Goal: Find specific page/section: Find specific page/section

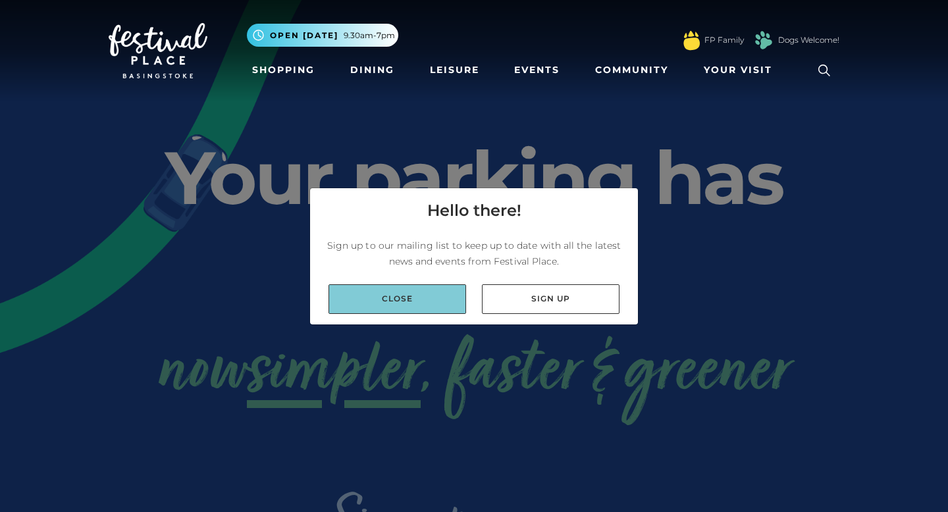
click at [427, 285] on link "Close" at bounding box center [398, 300] width 138 height 30
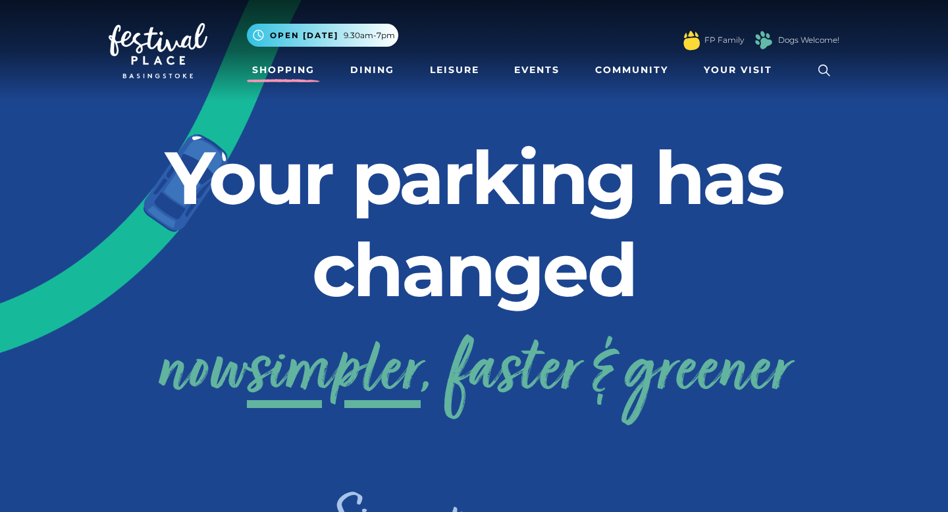
click at [291, 63] on link "Shopping" at bounding box center [283, 70] width 73 height 24
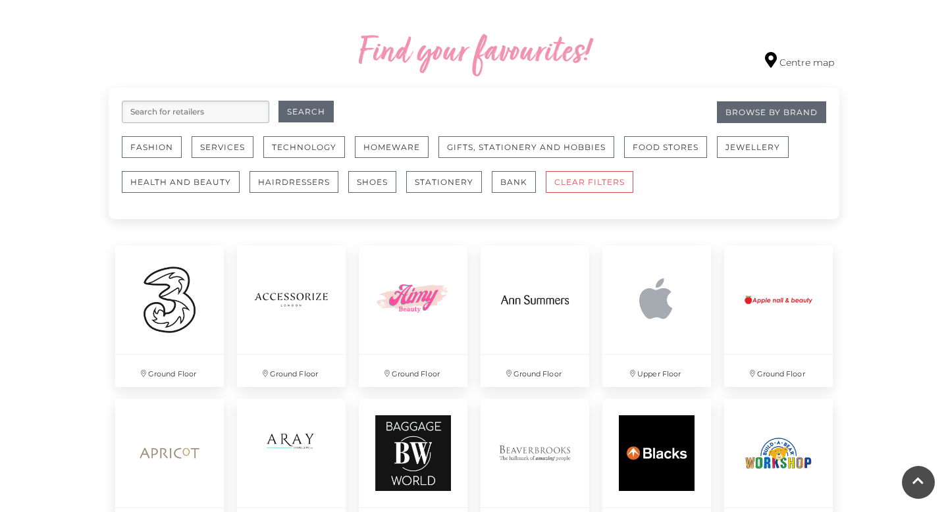
scroll to position [679, 0]
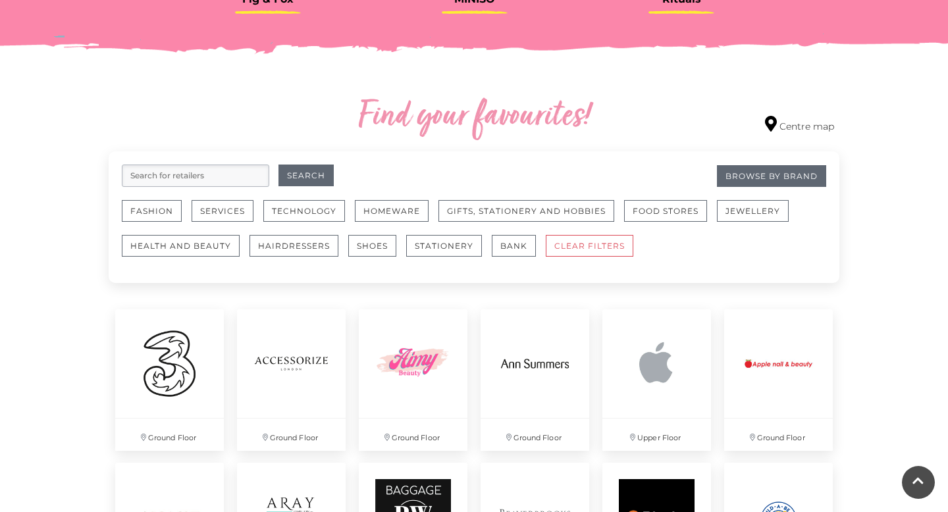
click at [238, 184] on input "search" at bounding box center [196, 176] width 148 height 22
type input "deichman"
click at [279, 165] on button "Search" at bounding box center [306, 176] width 55 height 22
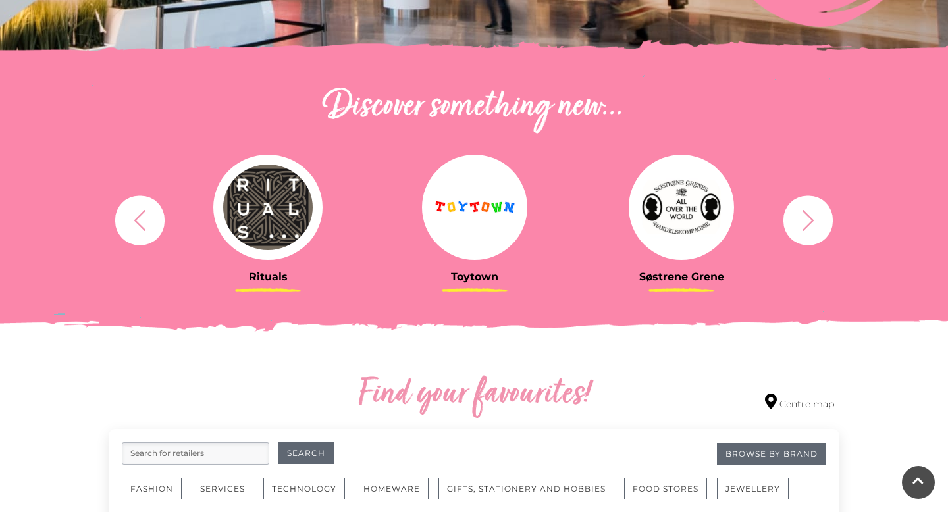
scroll to position [513, 0]
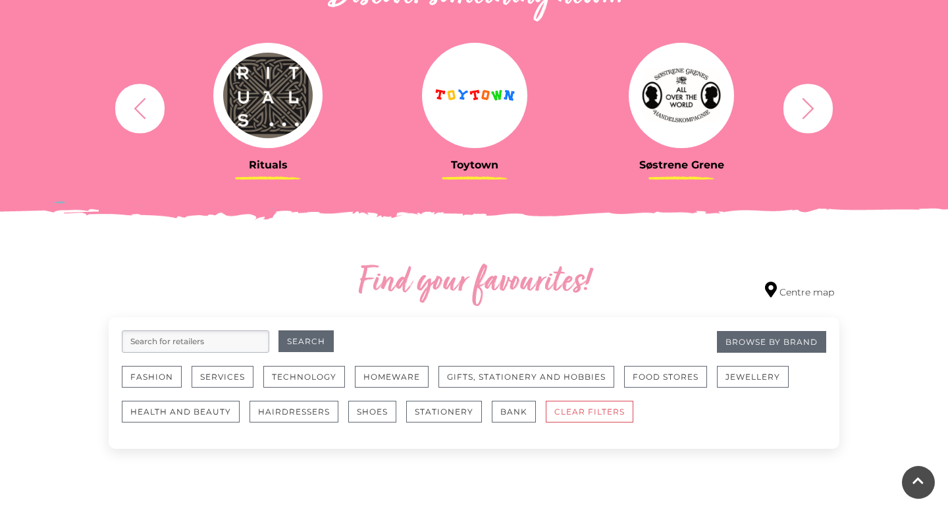
click at [192, 332] on input "search" at bounding box center [196, 342] width 148 height 22
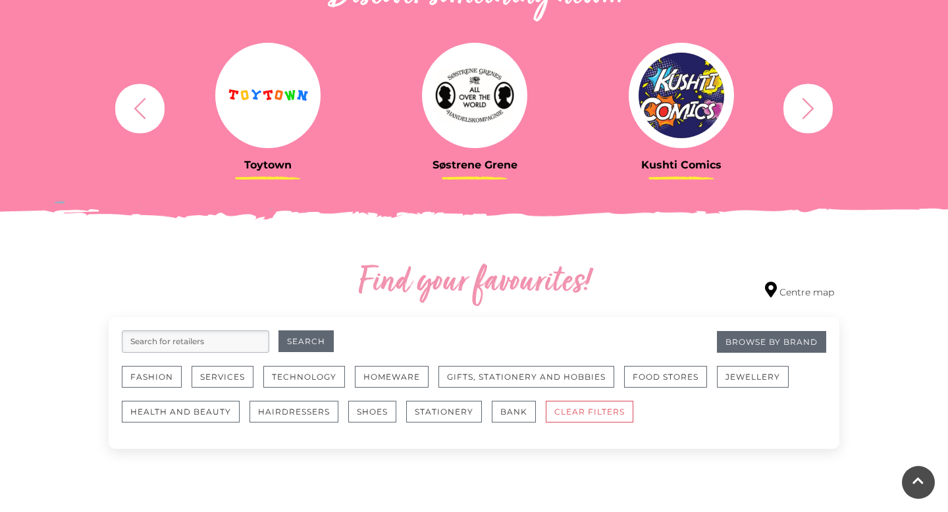
type input "[PERSON_NAME]"
click at [305, 338] on button "Search" at bounding box center [306, 342] width 55 height 22
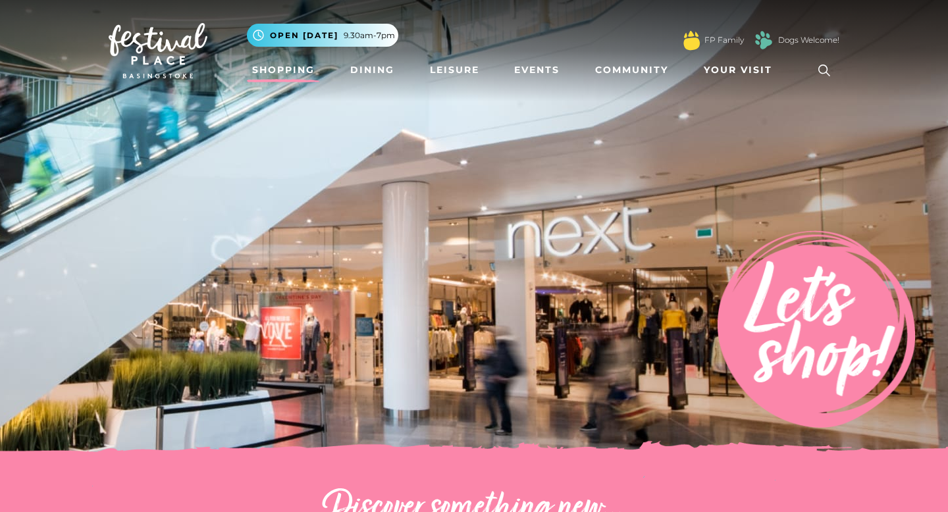
click at [154, 61] on img at bounding box center [158, 50] width 99 height 55
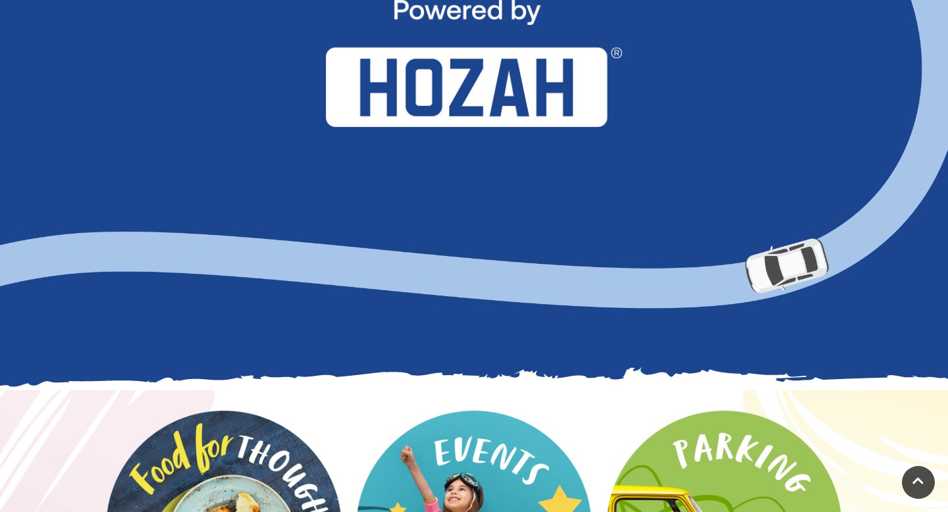
scroll to position [1360, 0]
